Goal: Task Accomplishment & Management: Manage account settings

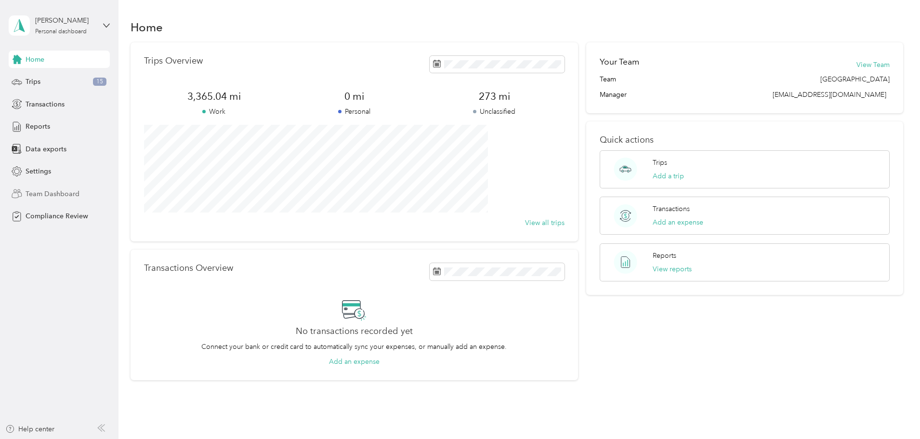
click at [55, 196] on span "Team Dashboard" at bounding box center [53, 194] width 54 height 10
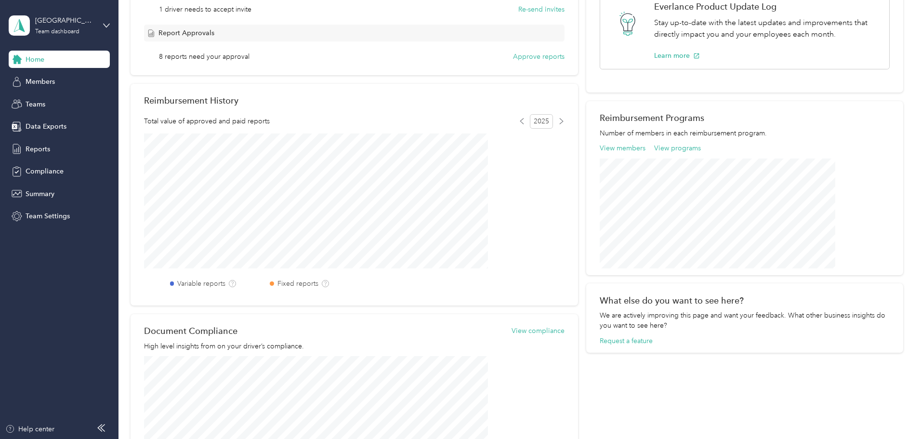
scroll to position [79, 0]
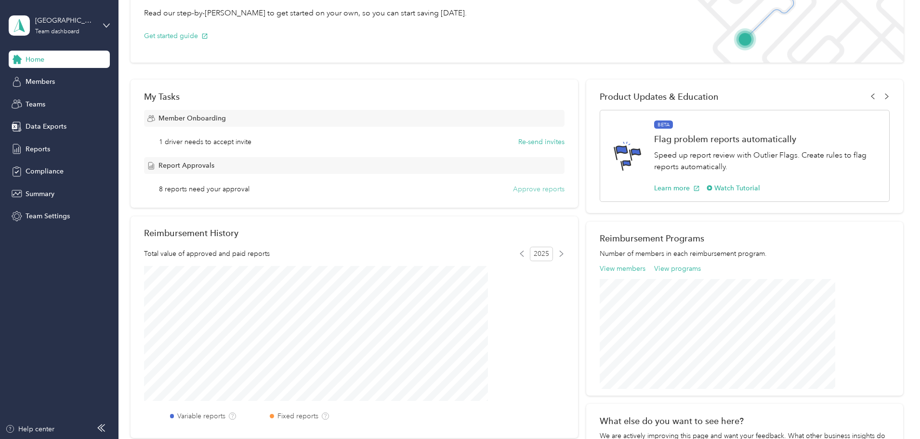
click at [528, 188] on button "Approve reports" at bounding box center [539, 189] width 52 height 10
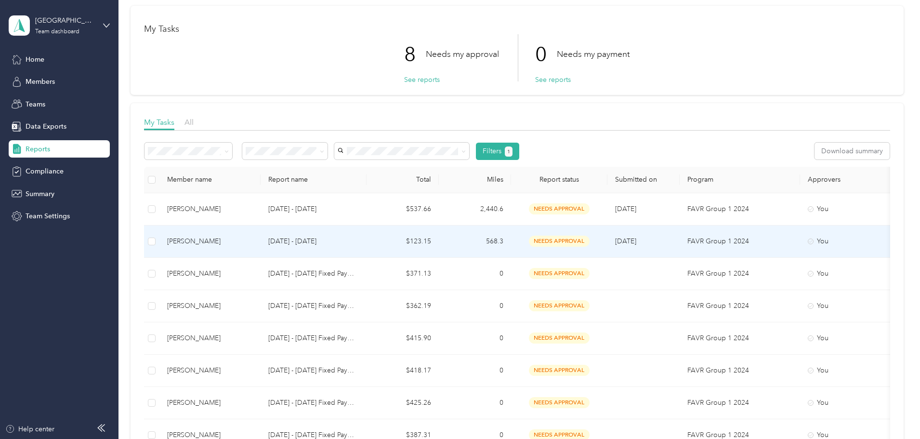
scroll to position [144, 0]
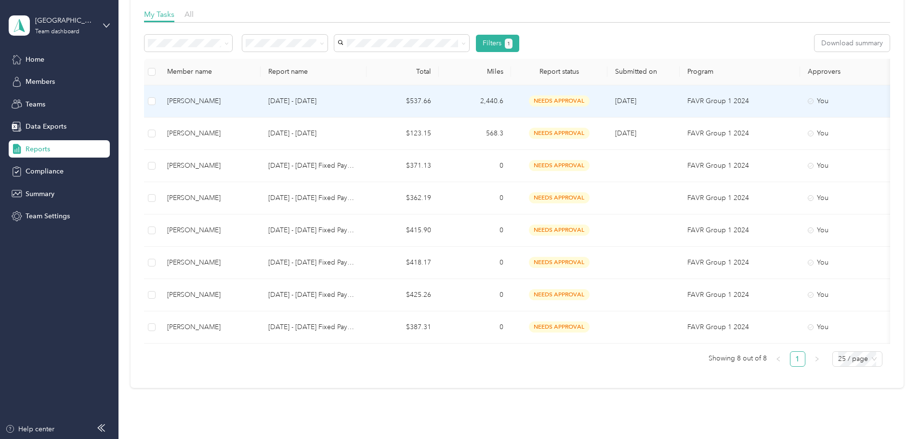
click at [367, 110] on td "[DATE] - [DATE]" at bounding box center [314, 101] width 106 height 32
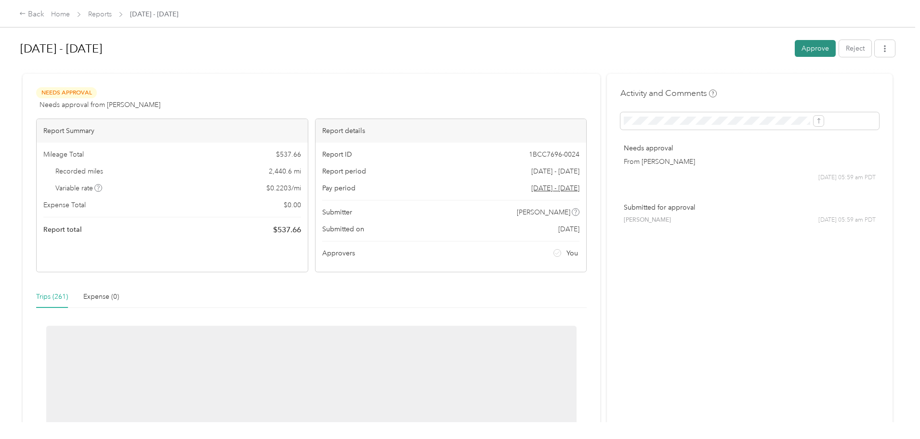
click at [795, 52] on button "Approve" at bounding box center [815, 48] width 41 height 17
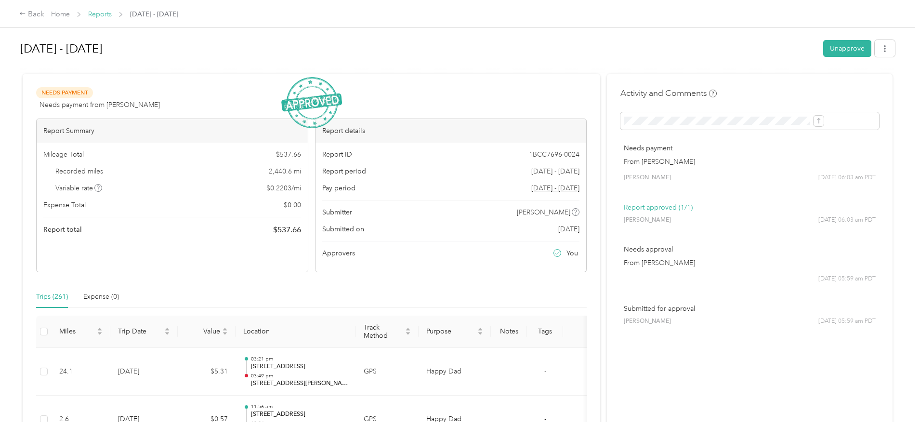
click at [112, 16] on link "Reports" at bounding box center [100, 14] width 24 height 8
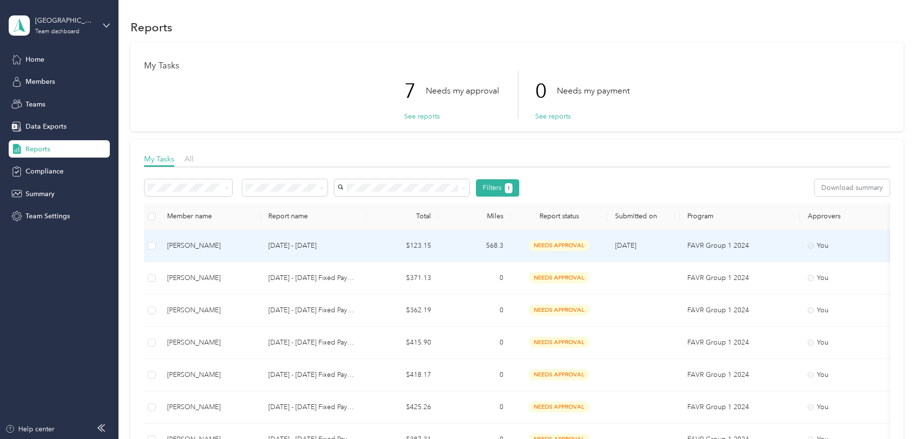
click at [367, 245] on td "[DATE] - [DATE]" at bounding box center [314, 246] width 106 height 32
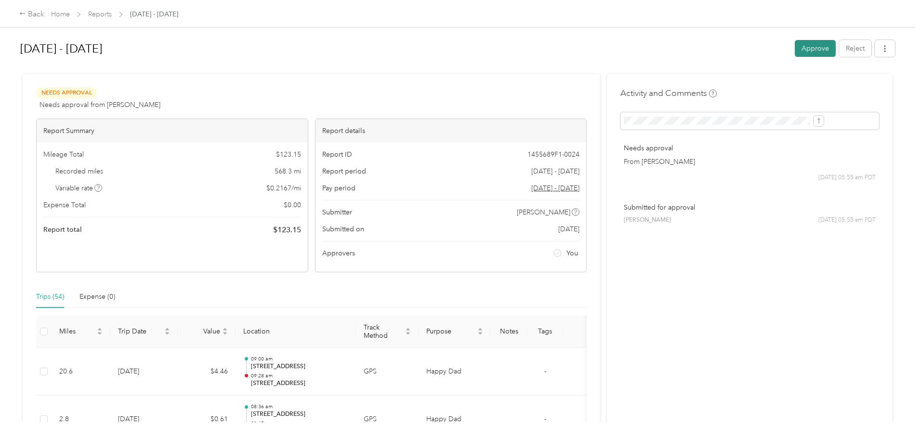
click at [795, 51] on button "Approve" at bounding box center [815, 48] width 41 height 17
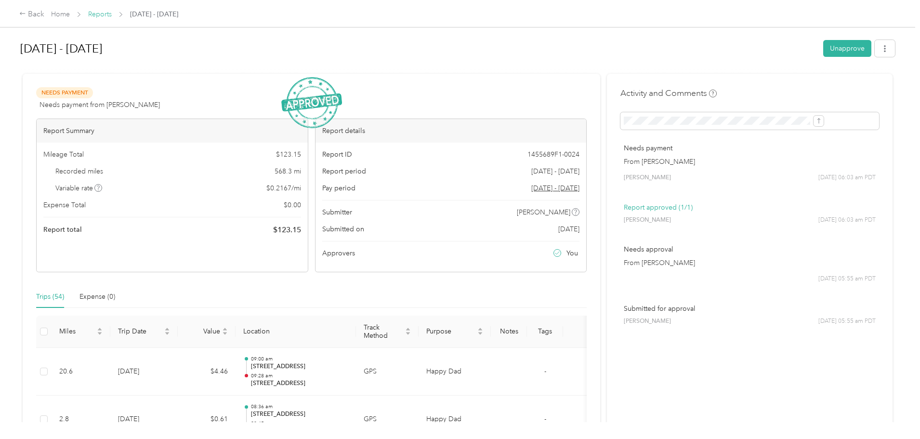
click at [112, 15] on link "Reports" at bounding box center [100, 14] width 24 height 8
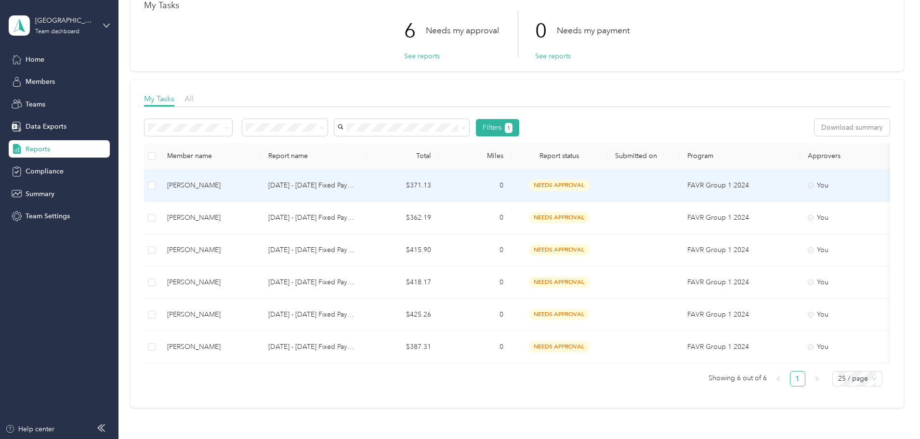
scroll to position [135, 0]
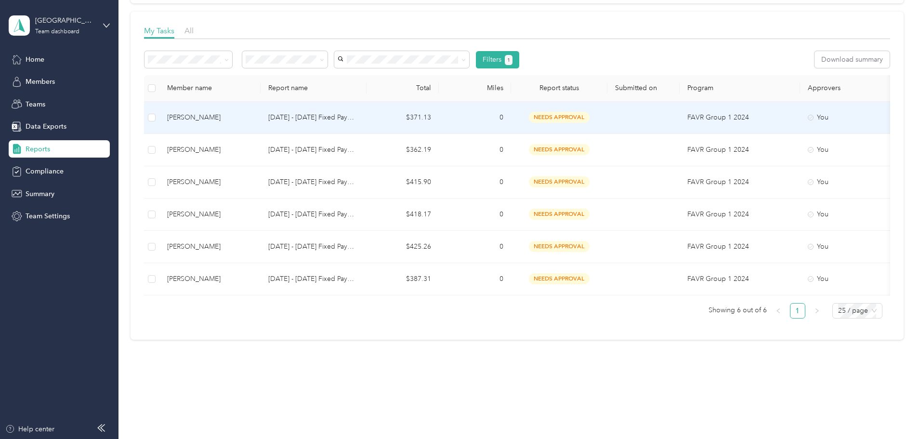
click at [367, 117] on td "[DATE] - [DATE] Fixed Payment" at bounding box center [314, 118] width 106 height 32
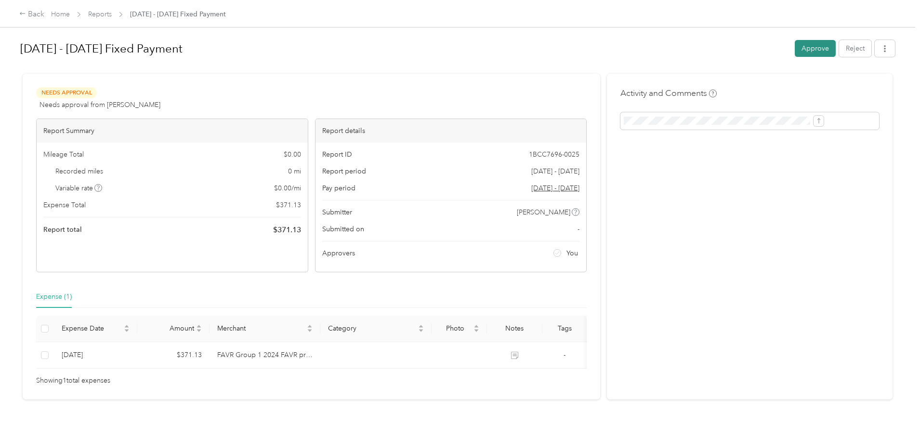
click at [795, 53] on button "Approve" at bounding box center [815, 48] width 41 height 17
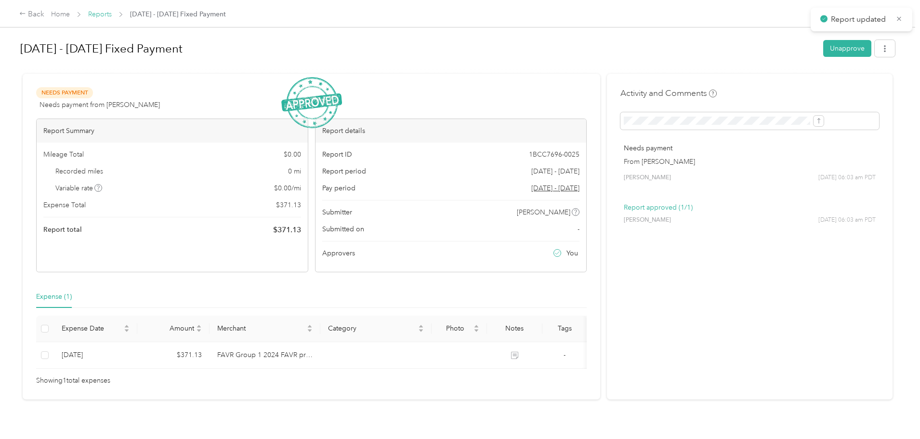
click at [112, 16] on link "Reports" at bounding box center [100, 14] width 24 height 8
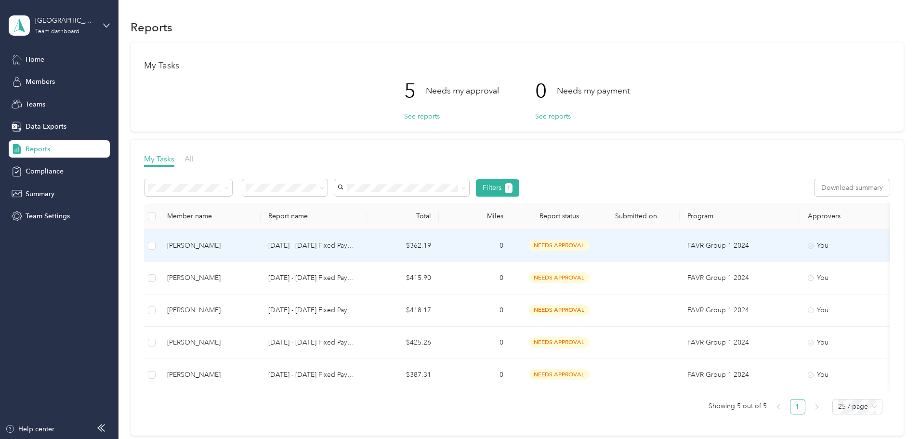
click at [367, 253] on td "[DATE] - [DATE] Fixed Payment" at bounding box center [314, 246] width 106 height 32
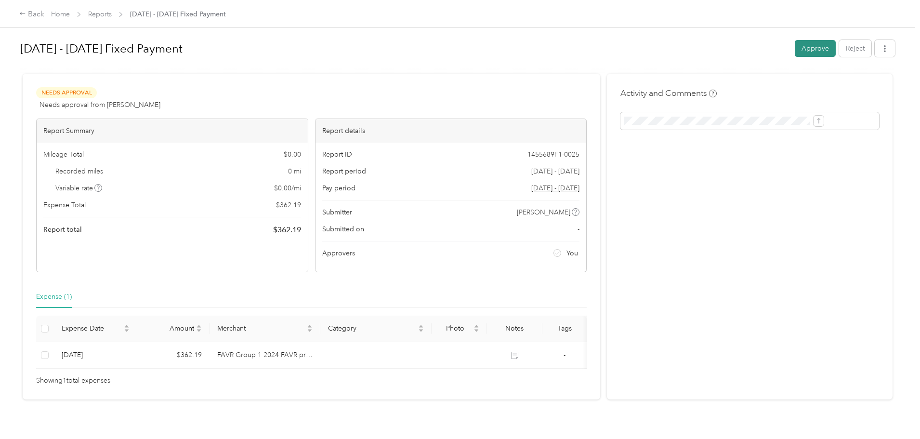
click at [795, 47] on button "Approve" at bounding box center [815, 48] width 41 height 17
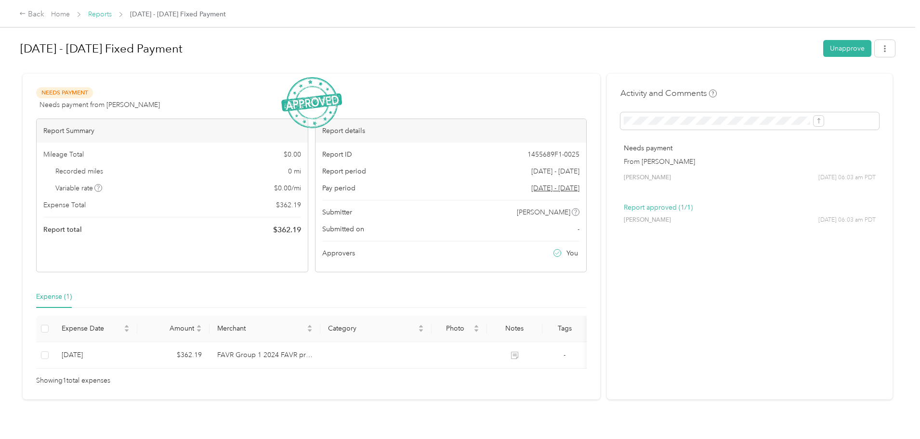
click at [112, 16] on link "Reports" at bounding box center [100, 14] width 24 height 8
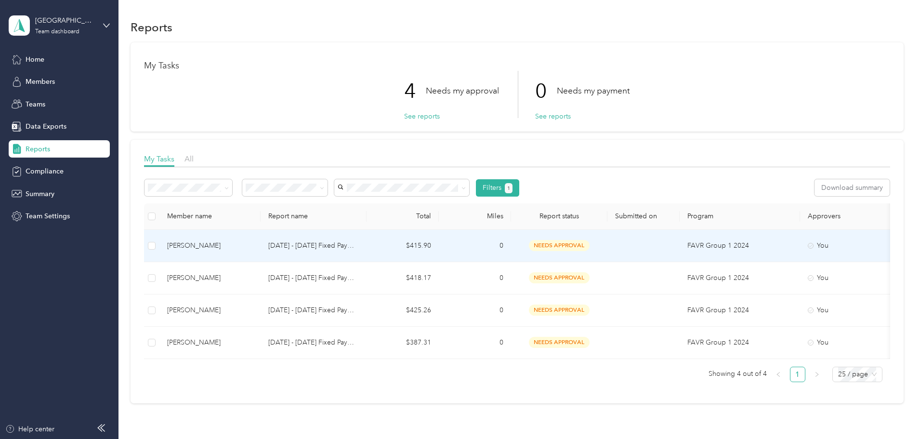
click at [359, 249] on p "[DATE] - [DATE] Fixed Payment" at bounding box center [313, 245] width 91 height 11
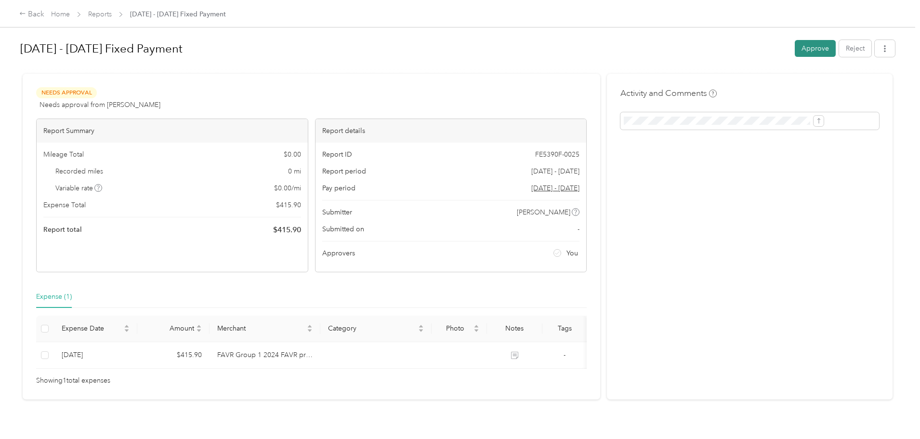
click at [795, 52] on button "Approve" at bounding box center [815, 48] width 41 height 17
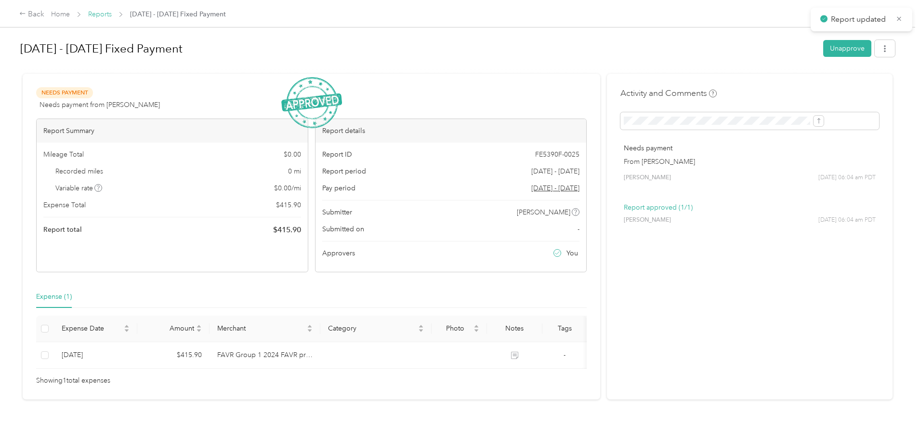
click at [112, 15] on link "Reports" at bounding box center [100, 14] width 24 height 8
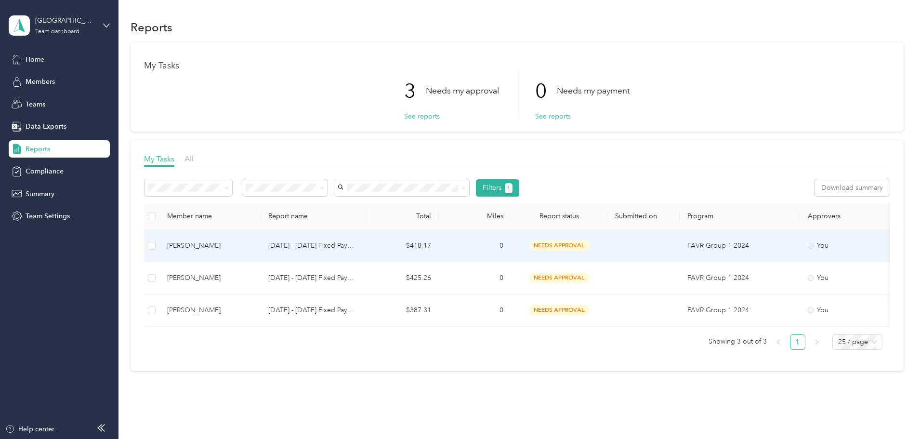
click at [439, 251] on td "$418.17" at bounding box center [403, 246] width 72 height 32
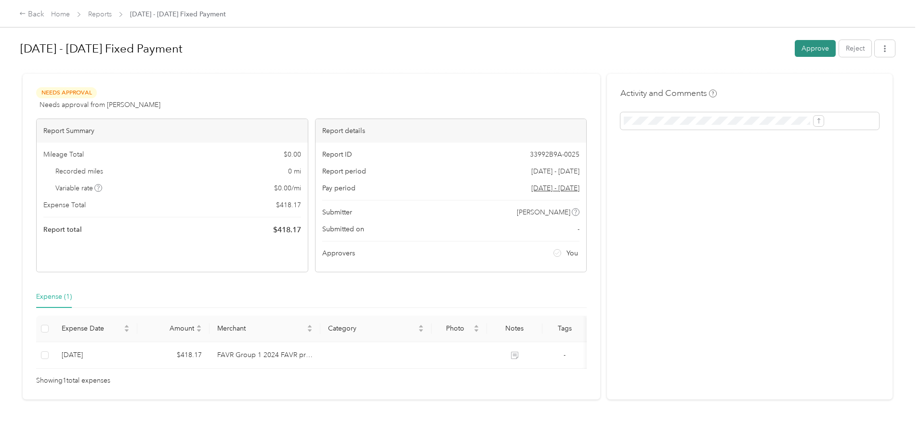
click at [795, 43] on button "Approve" at bounding box center [815, 48] width 41 height 17
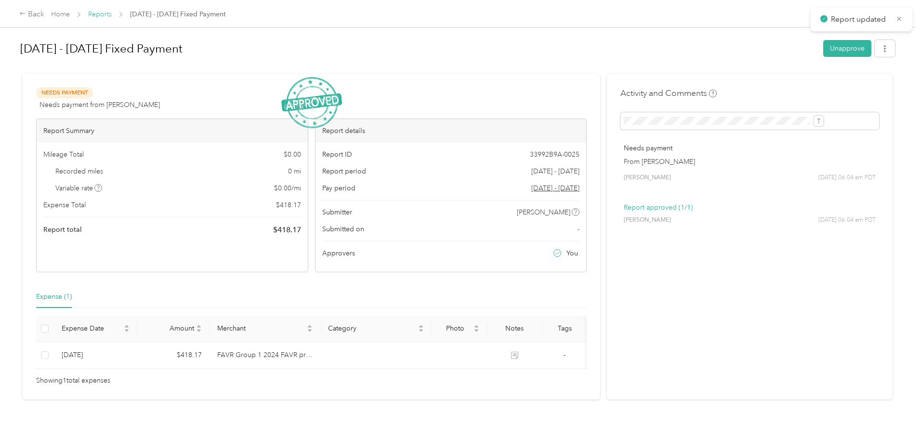
click at [112, 16] on link "Reports" at bounding box center [100, 14] width 24 height 8
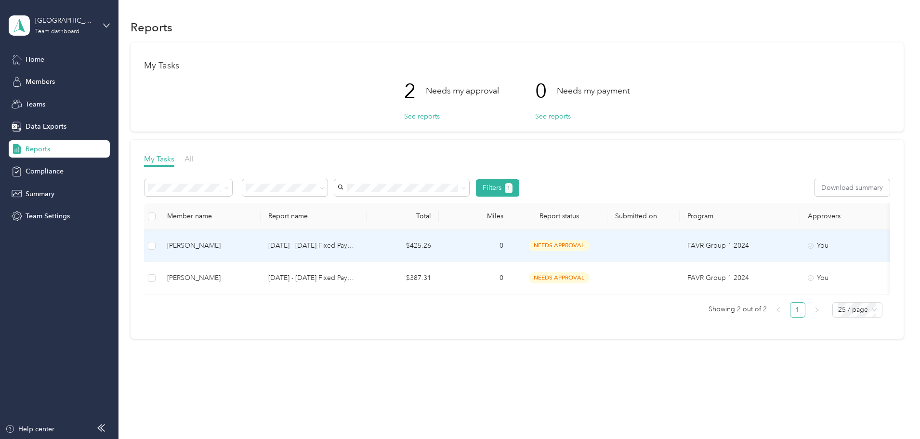
click at [439, 250] on td "$425.26" at bounding box center [403, 246] width 72 height 32
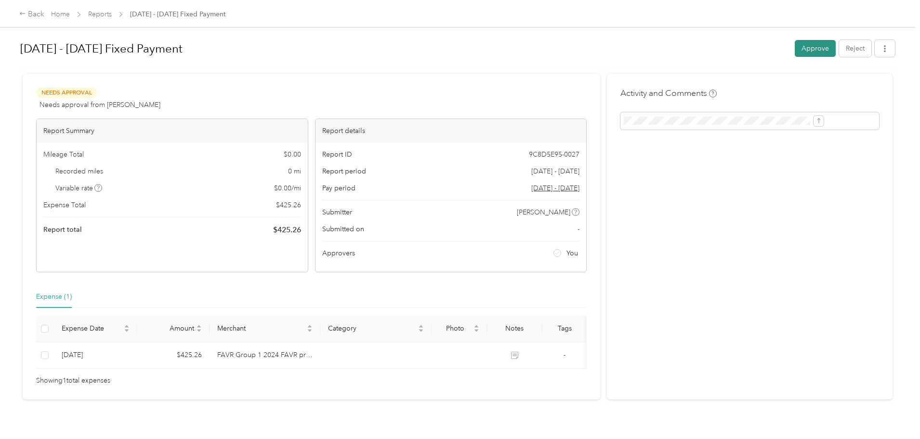
click at [795, 49] on button "Approve" at bounding box center [815, 48] width 41 height 17
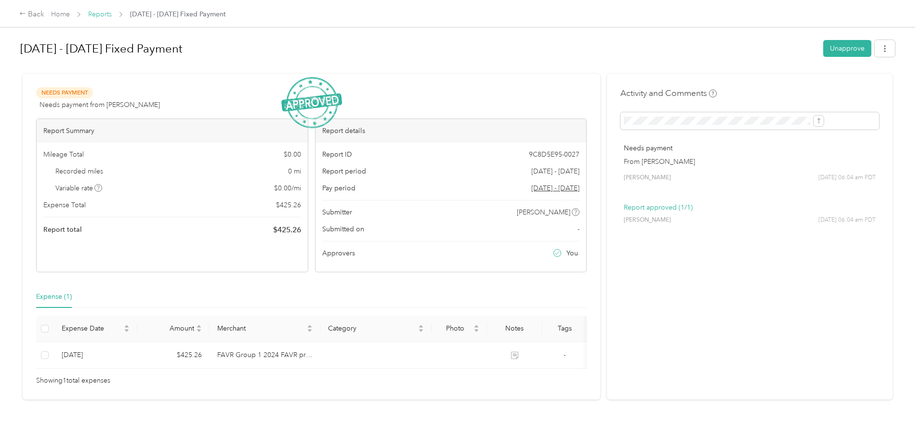
click at [112, 16] on link "Reports" at bounding box center [100, 14] width 24 height 8
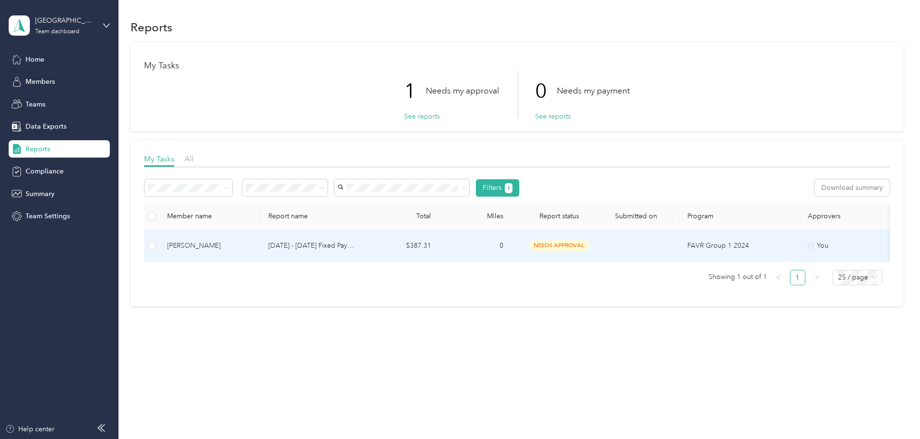
click at [439, 252] on td "$387.31" at bounding box center [403, 246] width 72 height 32
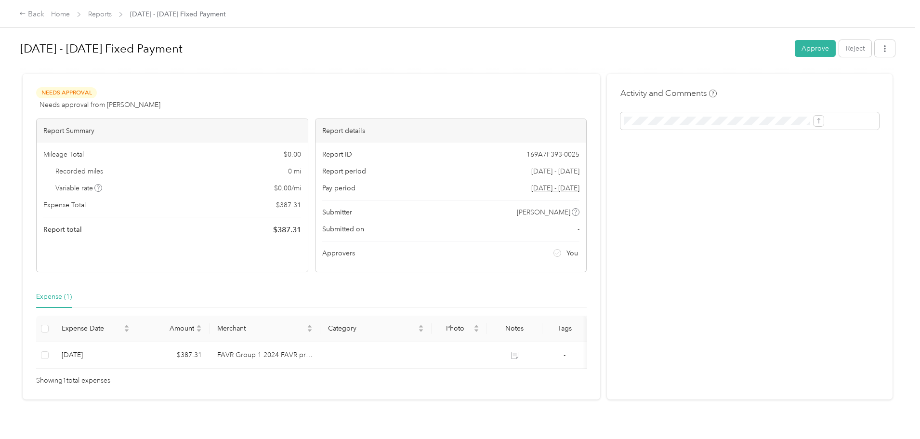
click at [795, 54] on button "Approve" at bounding box center [815, 48] width 41 height 17
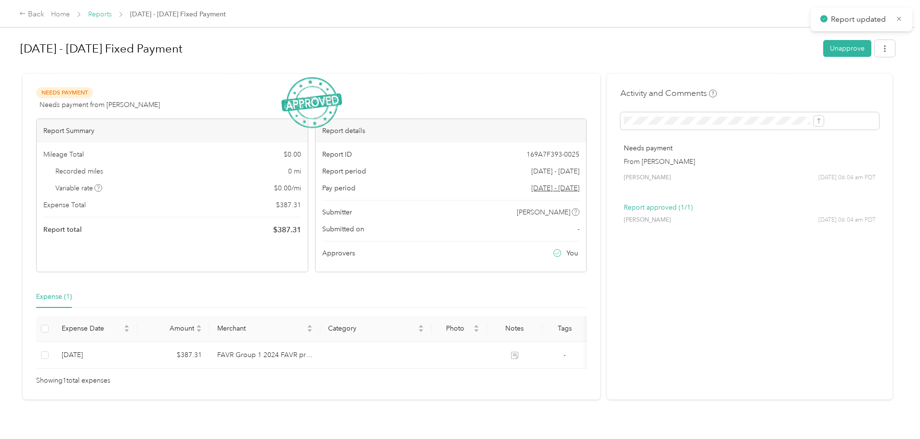
click at [112, 16] on link "Reports" at bounding box center [100, 14] width 24 height 8
